Goal: Obtain resource: Obtain resource

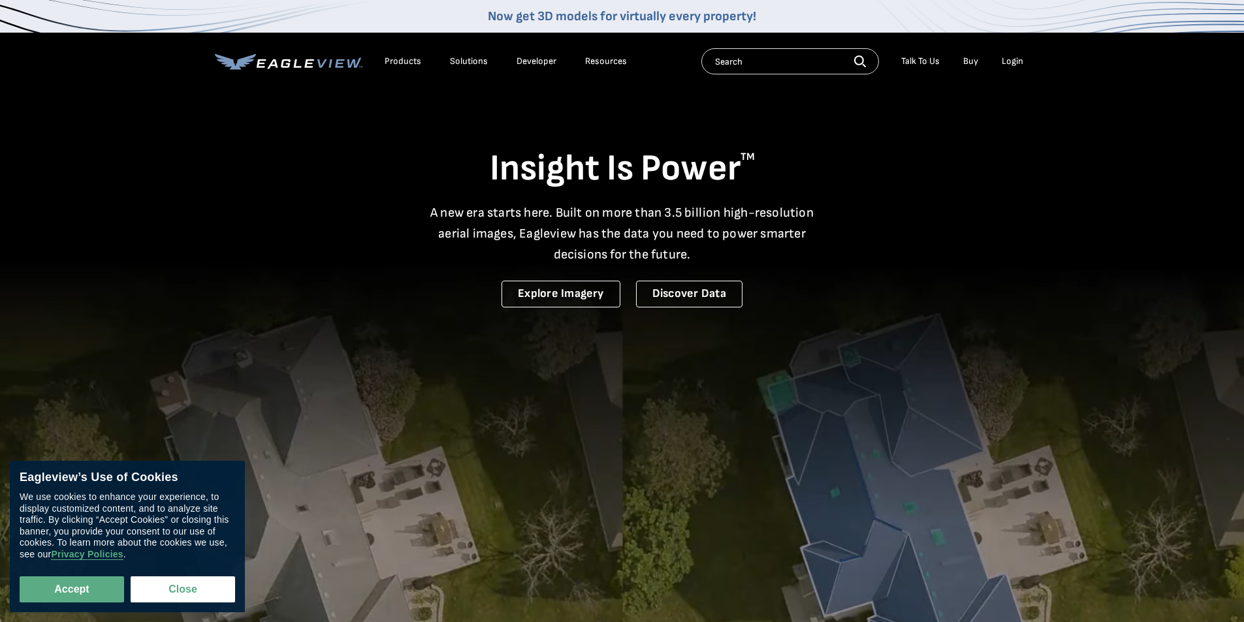
click at [1018, 59] on div "Login" at bounding box center [1012, 61] width 22 height 12
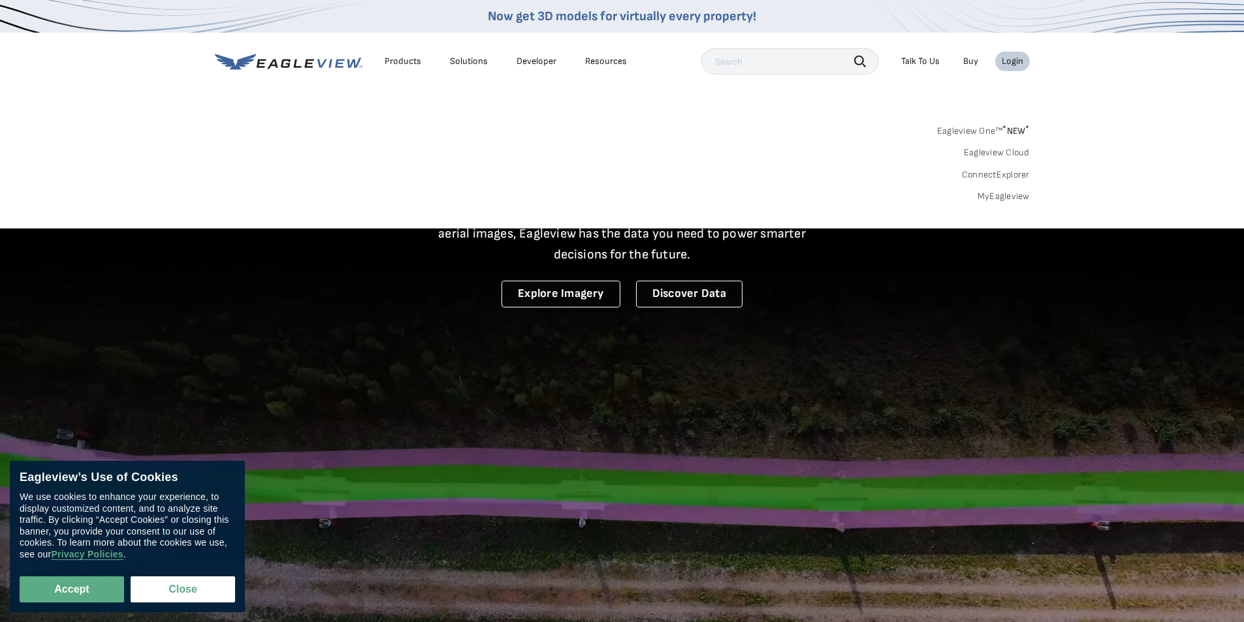
click at [1013, 59] on div "Login" at bounding box center [1012, 61] width 22 height 12
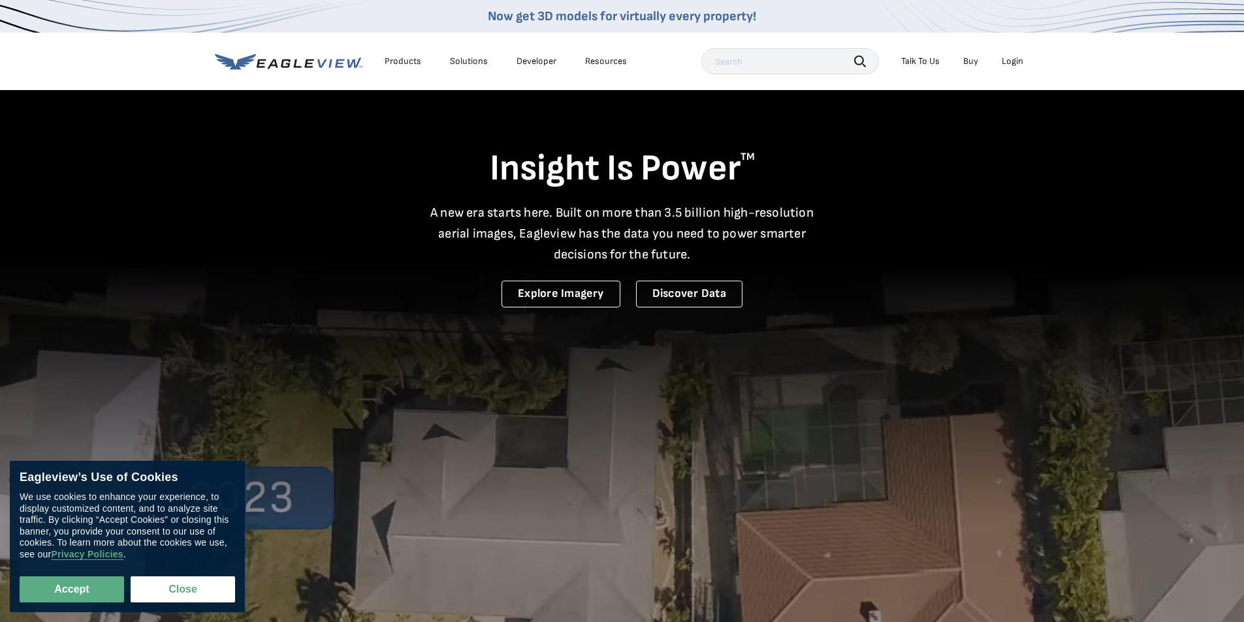
click at [1013, 59] on div "Login" at bounding box center [1012, 61] width 22 height 12
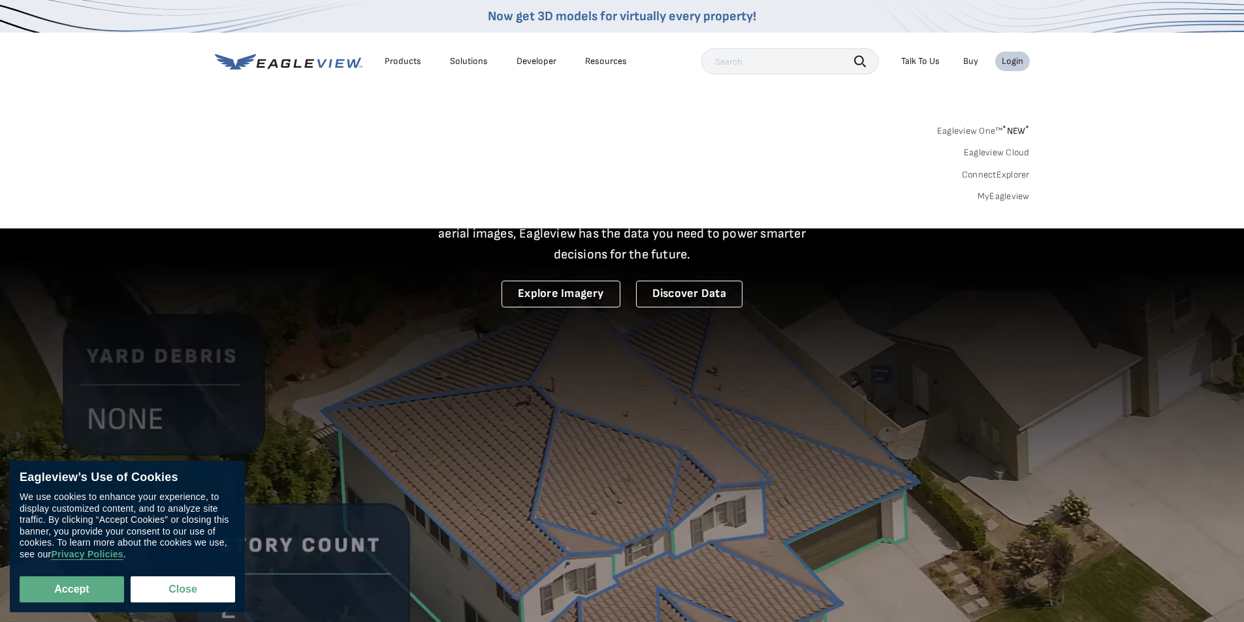
click at [1004, 193] on link "MyEagleview" at bounding box center [1003, 197] width 52 height 12
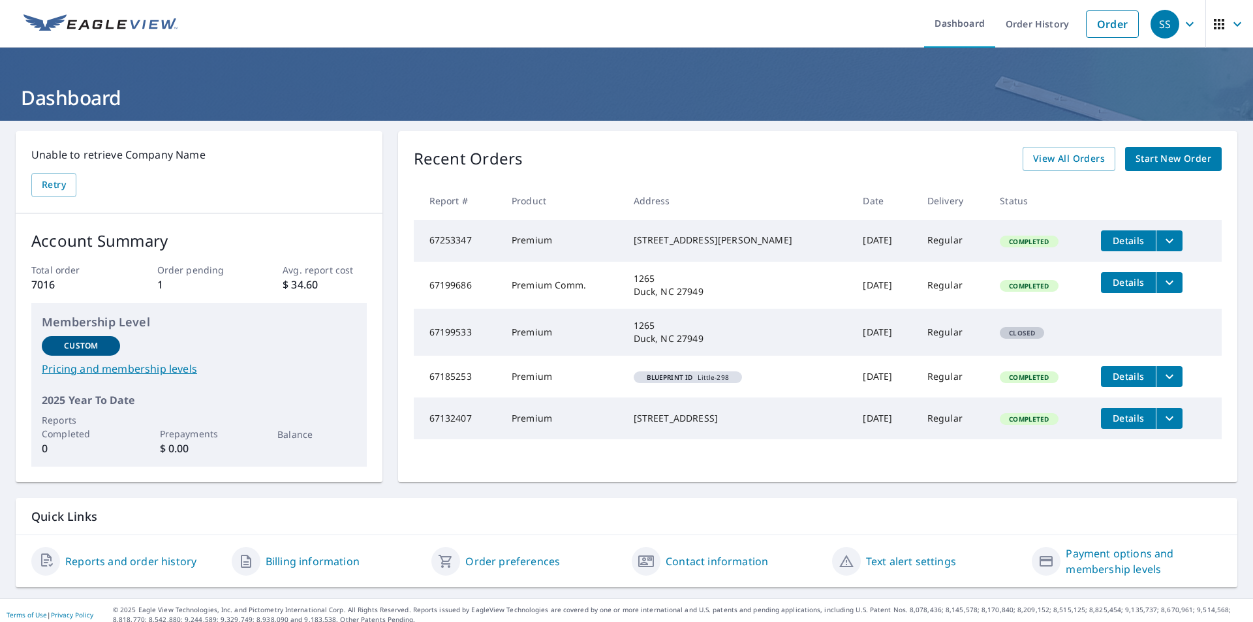
click at [1162, 290] on icon "filesDropdownBtn-67199686" at bounding box center [1170, 283] width 16 height 16
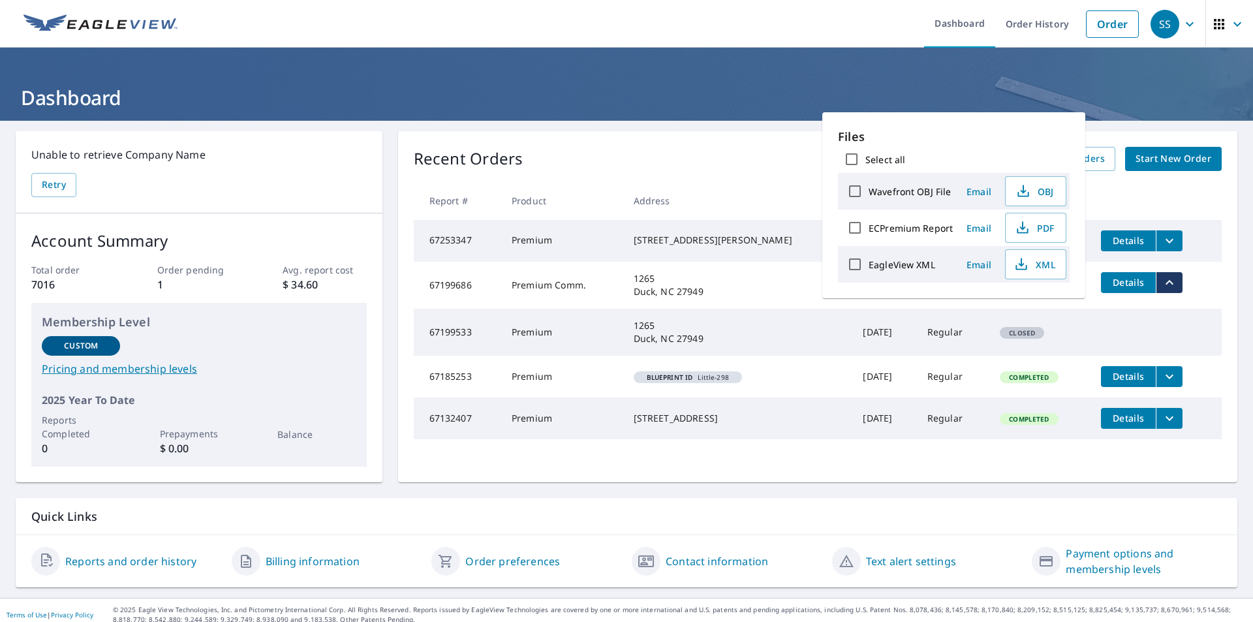
click at [851, 227] on input "ECPremium Report" at bounding box center [854, 227] width 27 height 27
checkbox input "true"
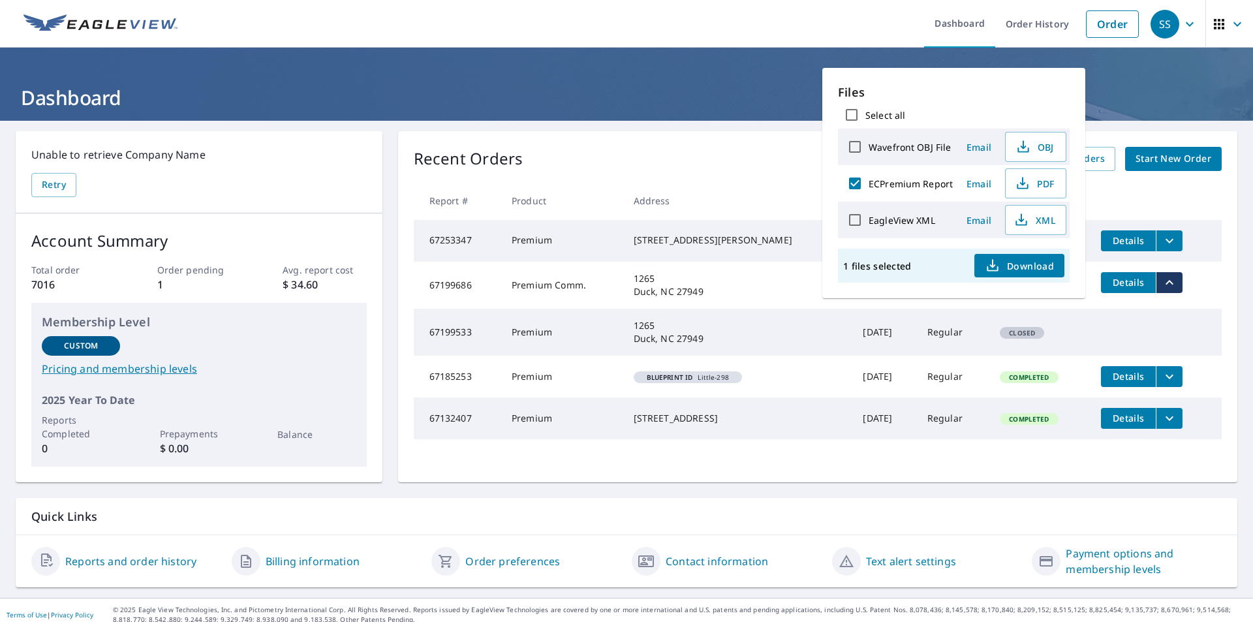
click at [995, 266] on icon "button" at bounding box center [993, 263] width 6 height 8
click at [1185, 69] on header "Dashboard" at bounding box center [626, 84] width 1253 height 73
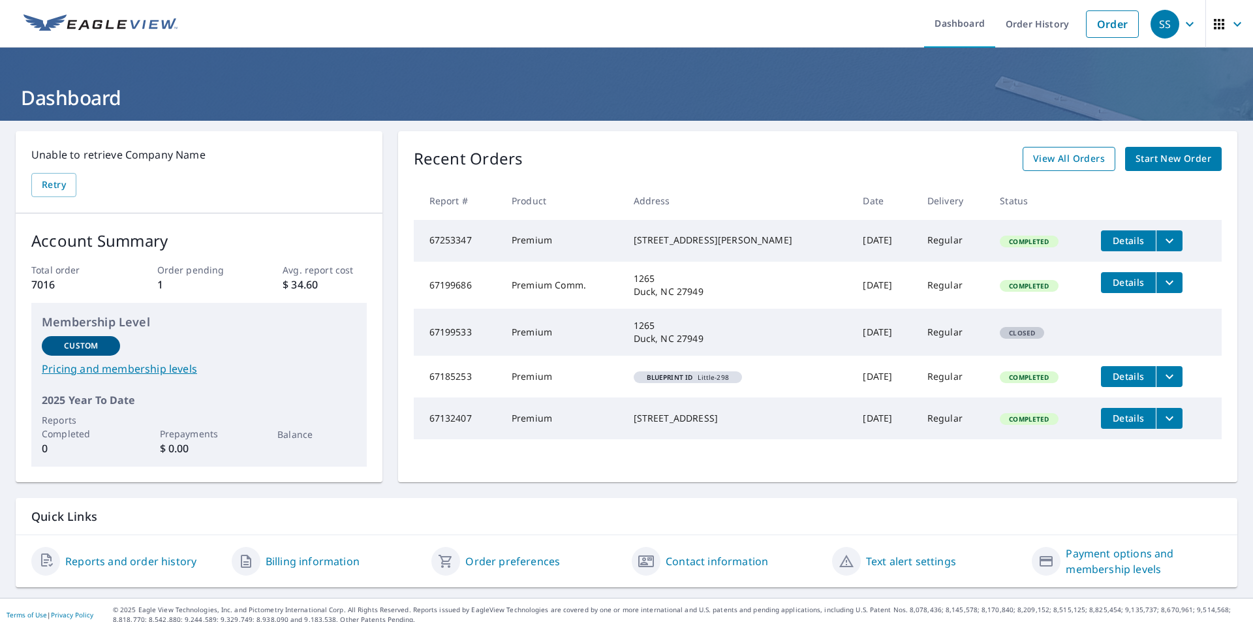
click at [1046, 159] on span "View All Orders" at bounding box center [1069, 159] width 72 height 16
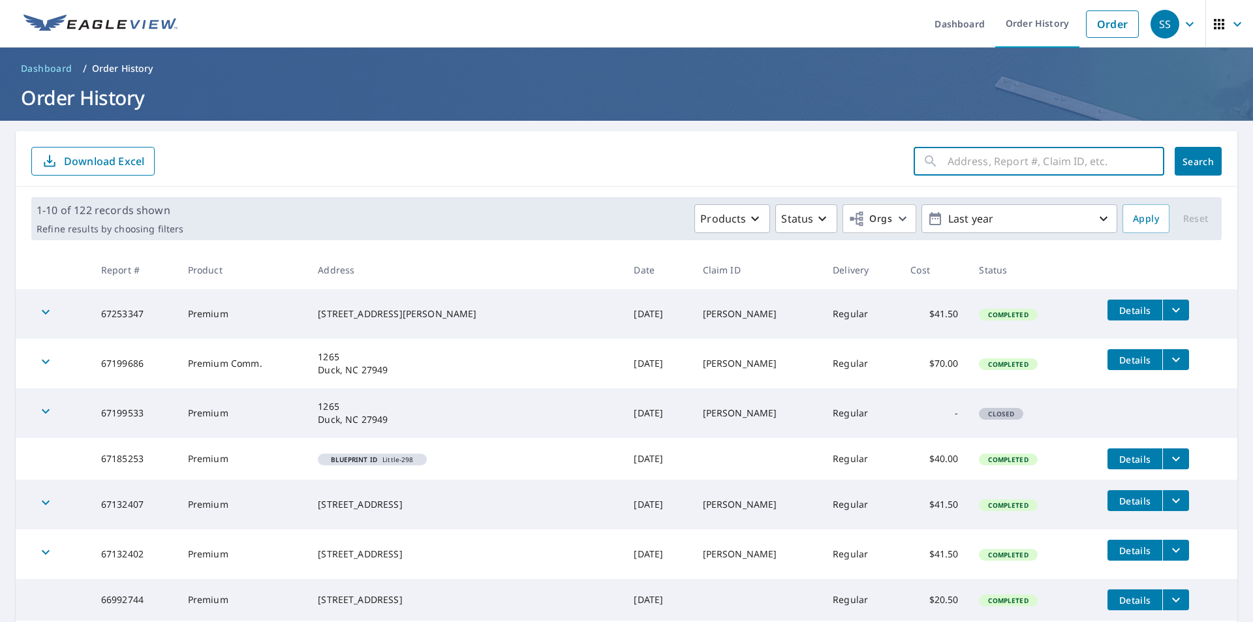
click at [954, 165] on input "text" at bounding box center [1056, 161] width 217 height 37
type input "[STREET_ADDRESS]"
click at [1185, 169] on button "Search" at bounding box center [1198, 161] width 47 height 29
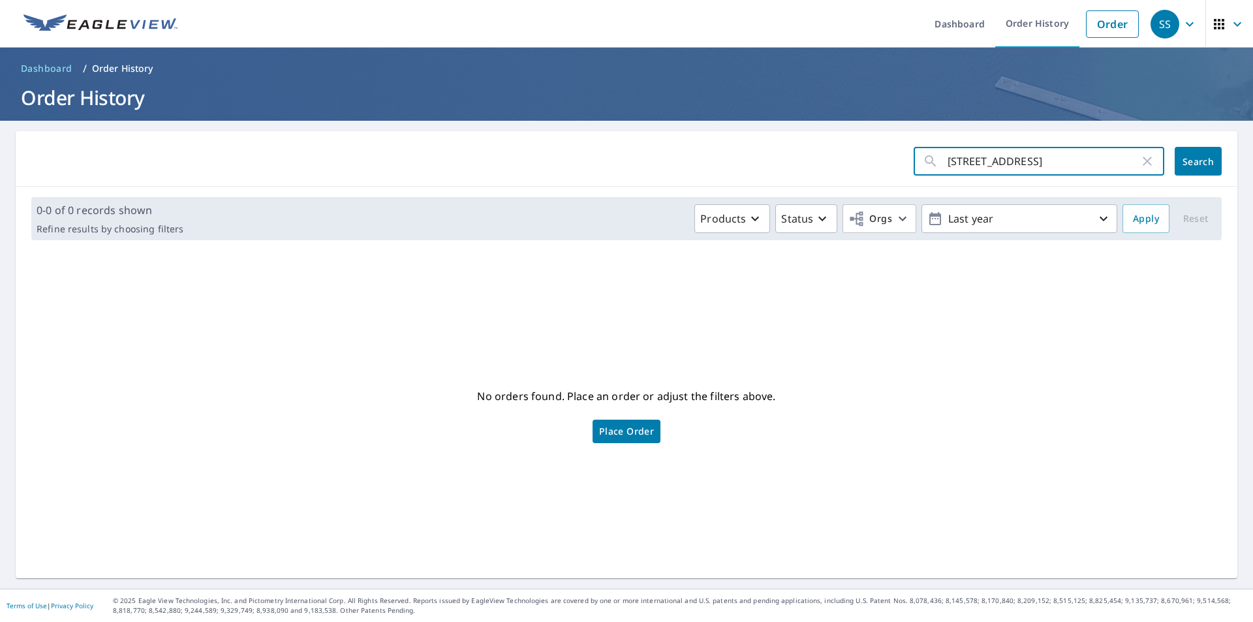
click at [1125, 160] on input "[STREET_ADDRESS]" at bounding box center [1044, 161] width 192 height 37
type input "1"
click at [1108, 18] on link "Order" at bounding box center [1112, 23] width 53 height 27
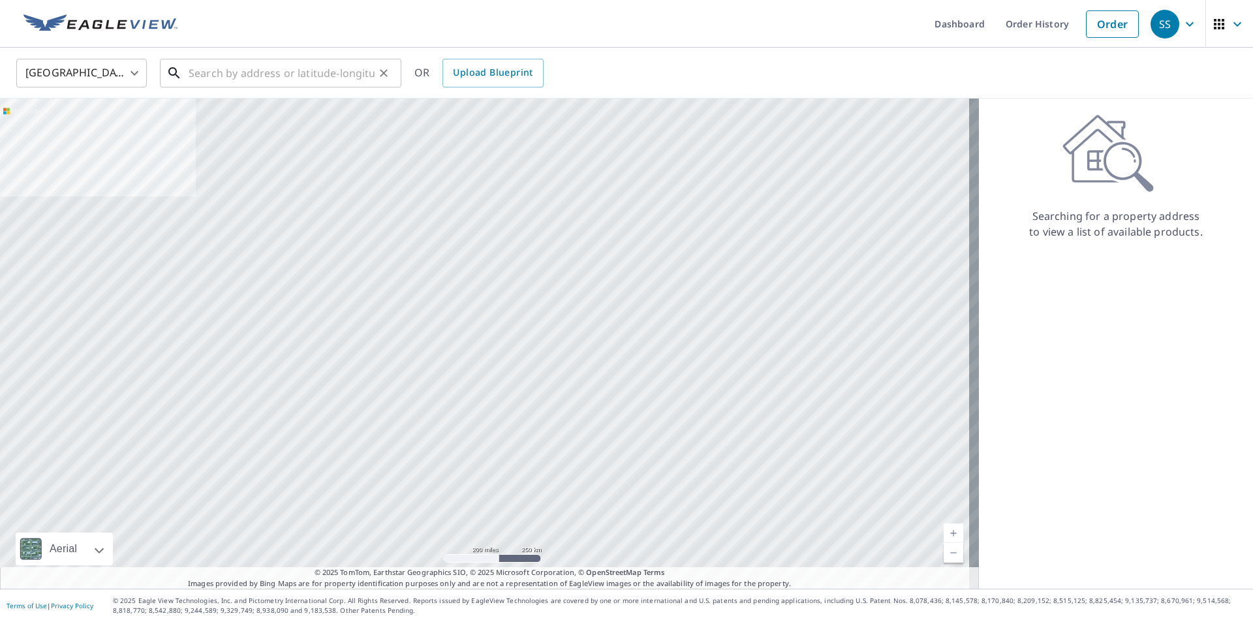
click at [202, 76] on input "text" at bounding box center [282, 73] width 186 height 37
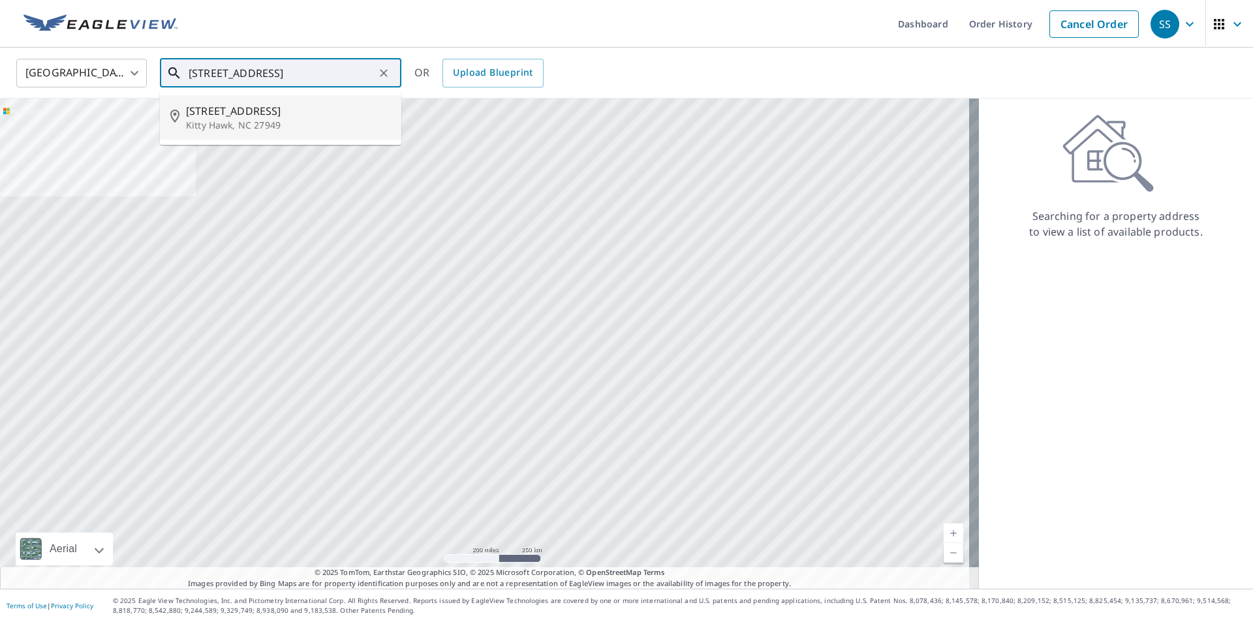
click at [189, 126] on p "Kitty Hawk, NC 27949" at bounding box center [288, 125] width 205 height 13
type input "[STREET_ADDRESS]"
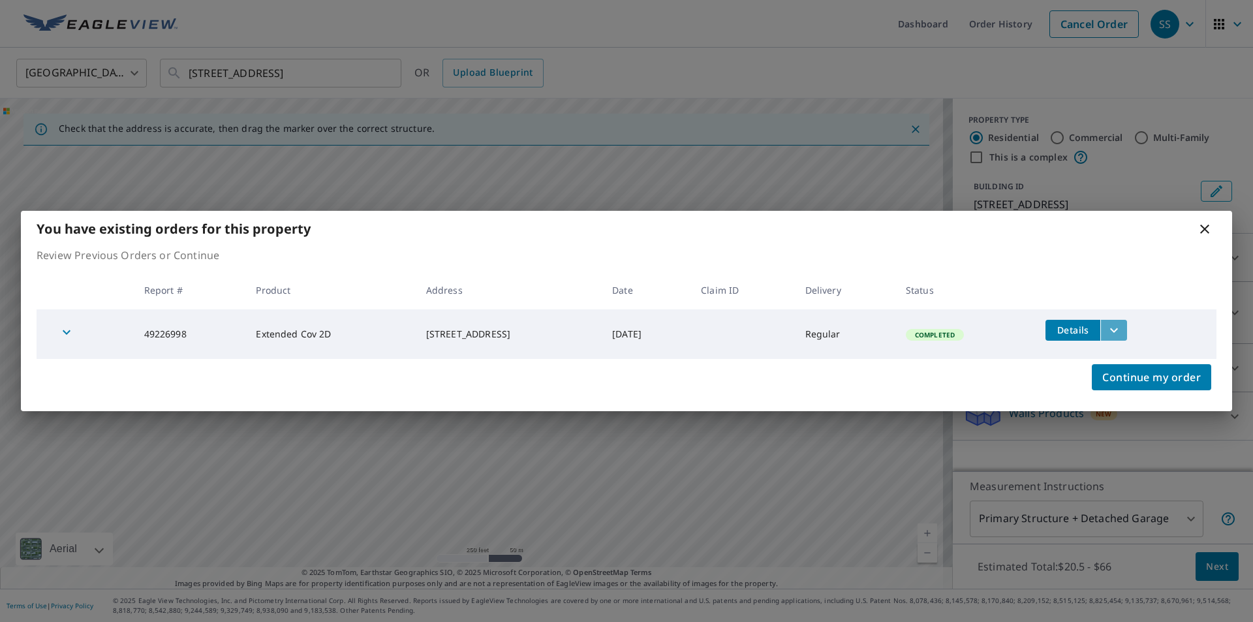
click at [1118, 331] on icon "filesDropdownBtn-49226998" at bounding box center [1114, 330] width 8 height 5
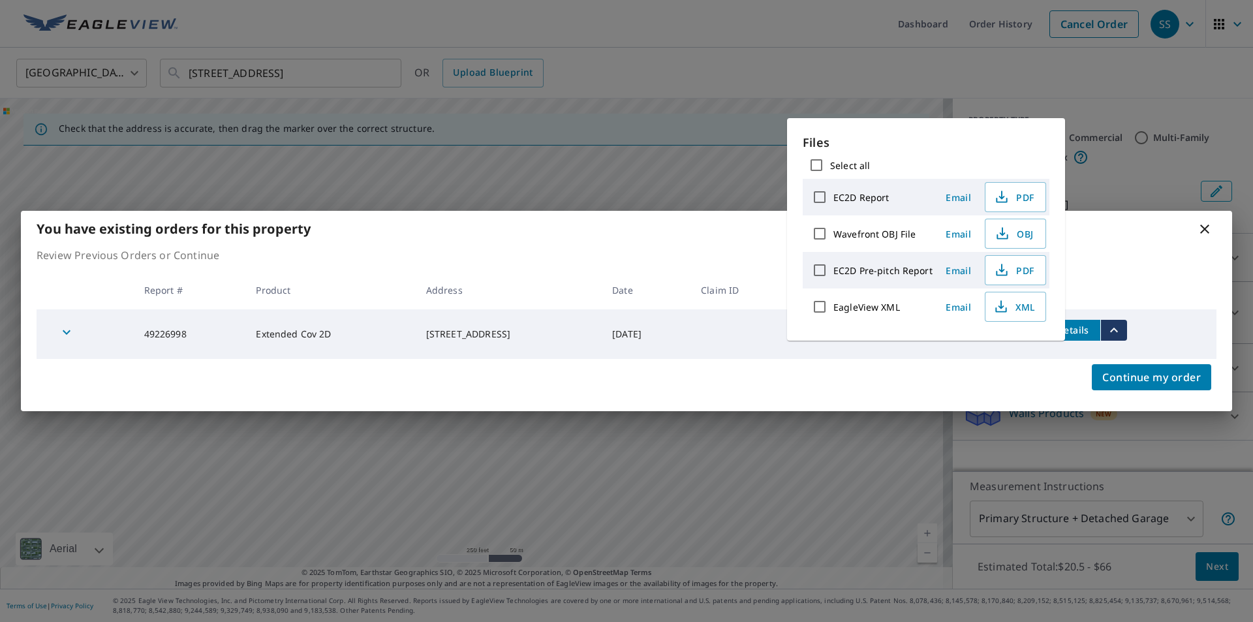
click at [820, 197] on input "EC2D Report" at bounding box center [819, 196] width 27 height 27
checkbox input "true"
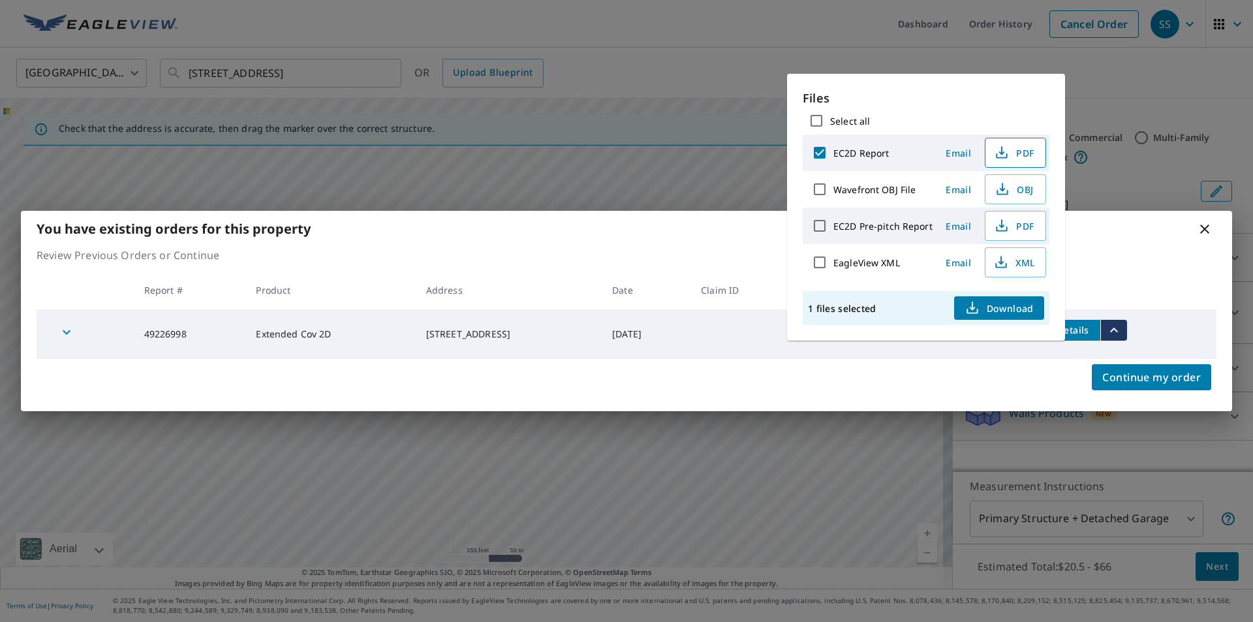
click at [1019, 149] on span "PDF" at bounding box center [1014, 153] width 42 height 16
click at [992, 313] on span "Download" at bounding box center [999, 308] width 69 height 16
